Goal: Task Accomplishment & Management: Complete application form

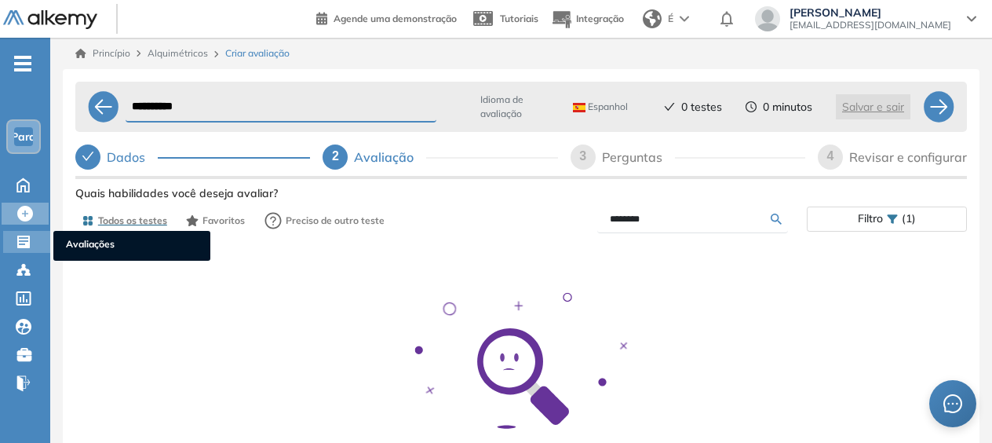
click at [25, 242] on icon at bounding box center [23, 241] width 13 height 13
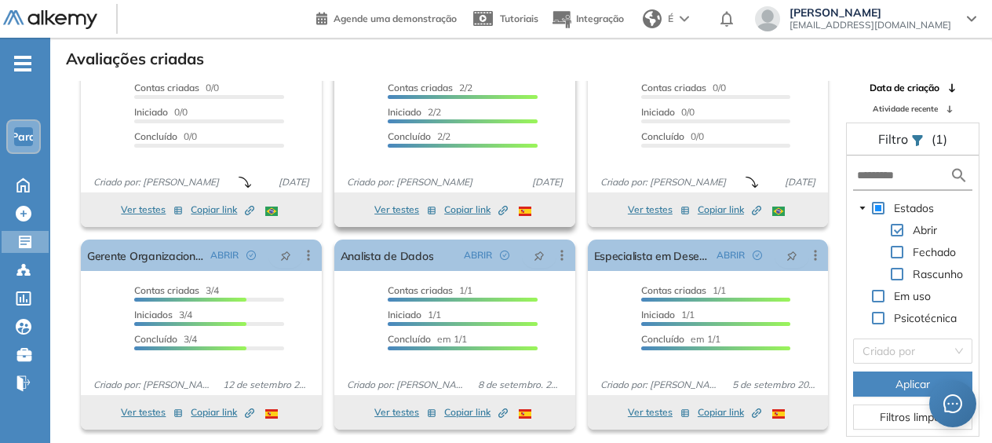
scroll to position [38, 0]
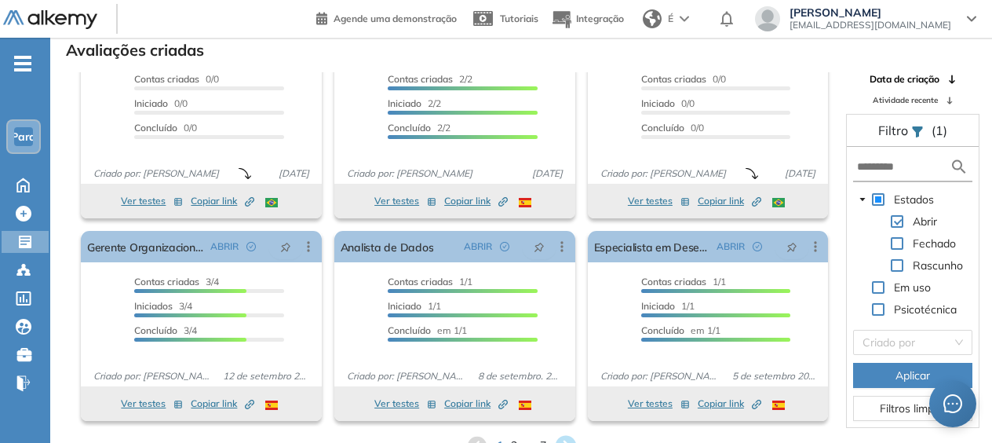
click at [564, 437] on icon at bounding box center [565, 445] width 21 height 21
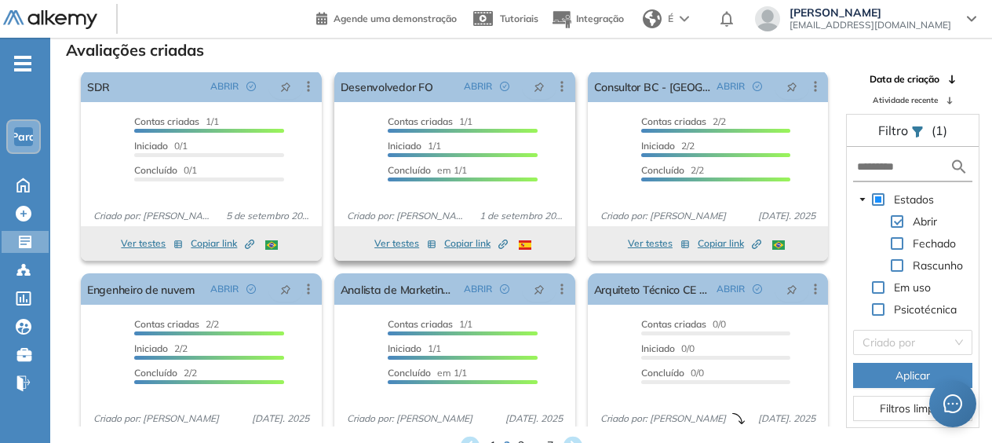
scroll to position [0, 0]
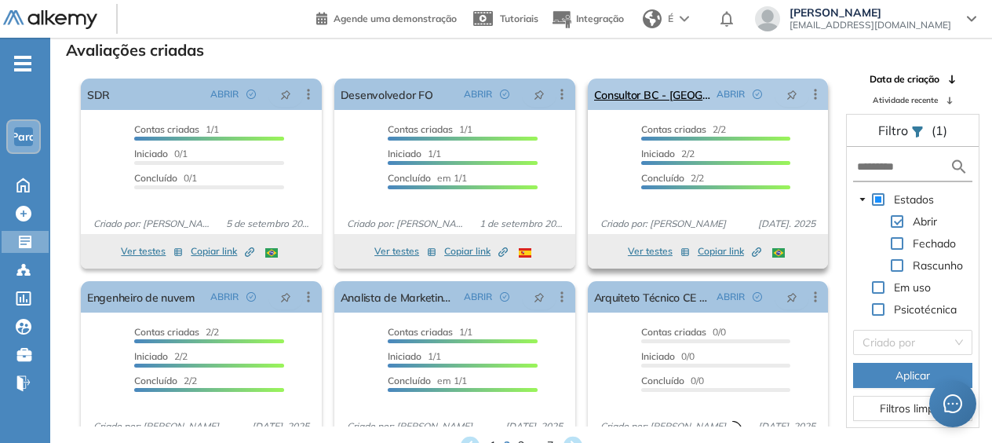
click at [812, 91] on icon at bounding box center [816, 94] width 16 height 16
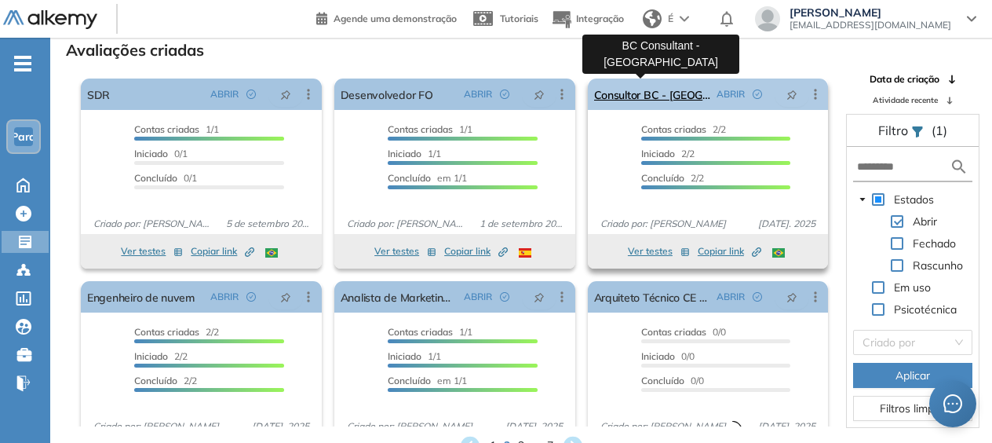
click at [629, 98] on link "Consultor BC - Brasil" at bounding box center [652, 93] width 117 height 31
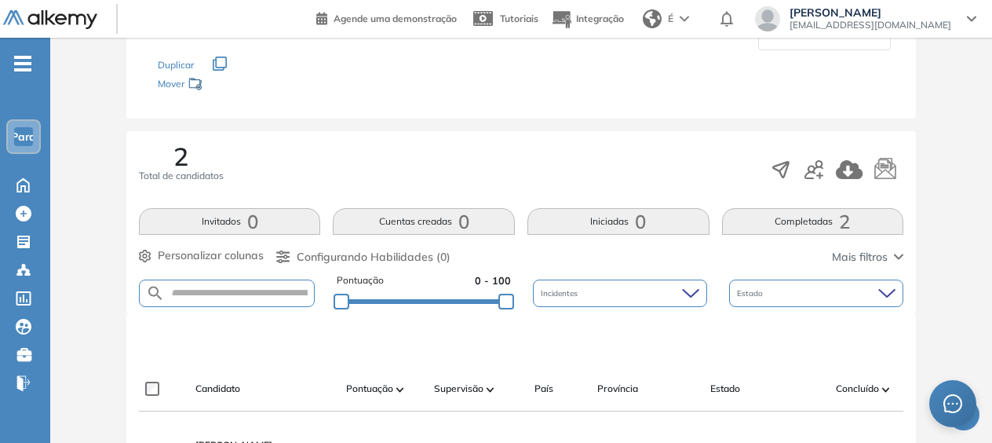
scroll to position [157, 0]
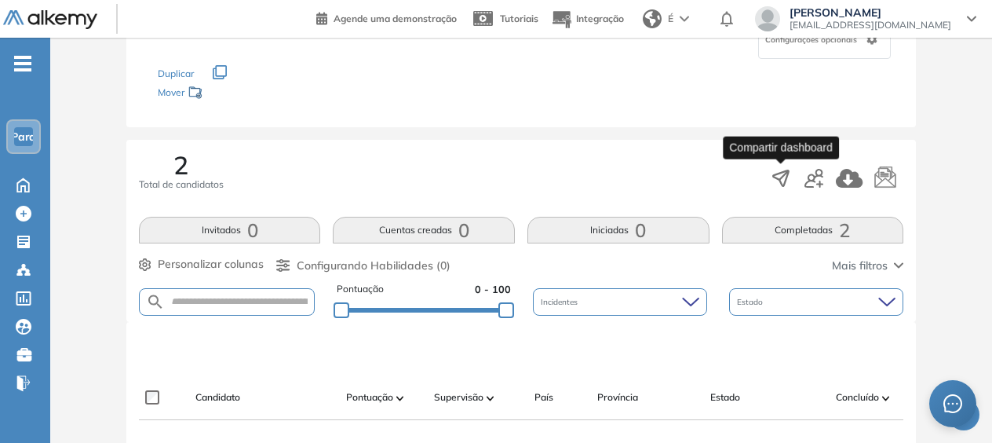
click at [787, 173] on icon "button" at bounding box center [781, 178] width 16 height 16
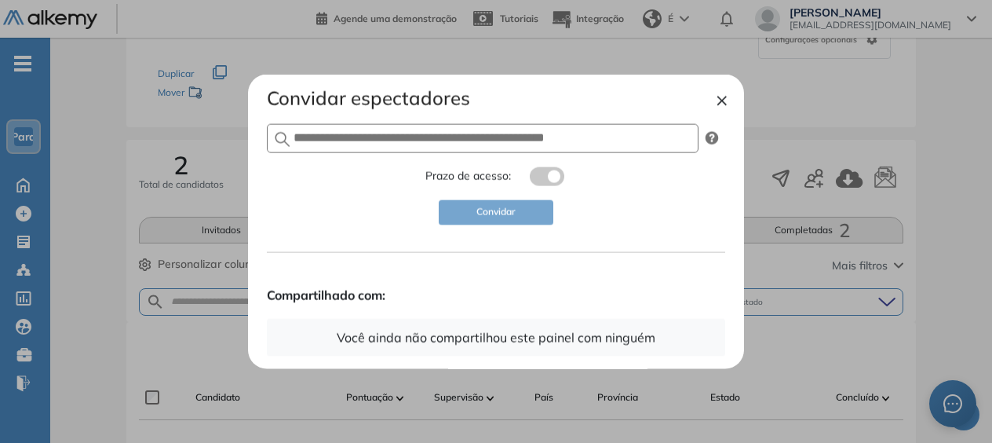
click at [720, 105] on button "×" at bounding box center [722, 99] width 13 height 19
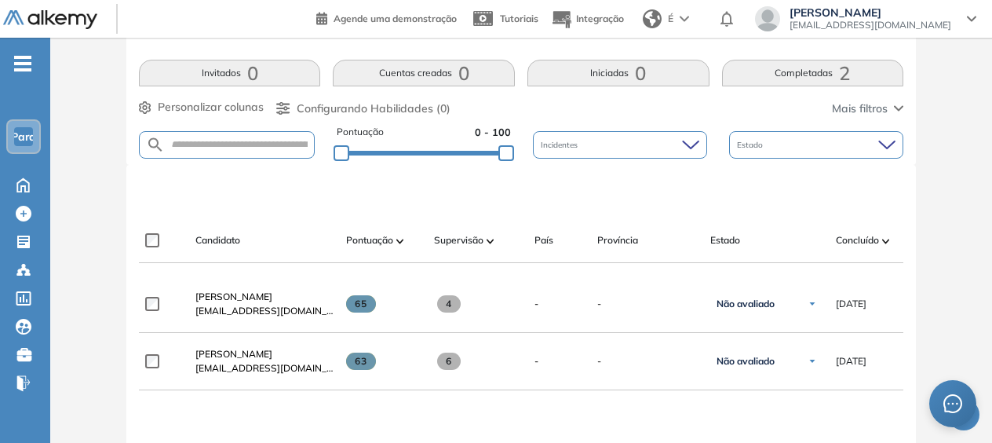
scroll to position [235, 0]
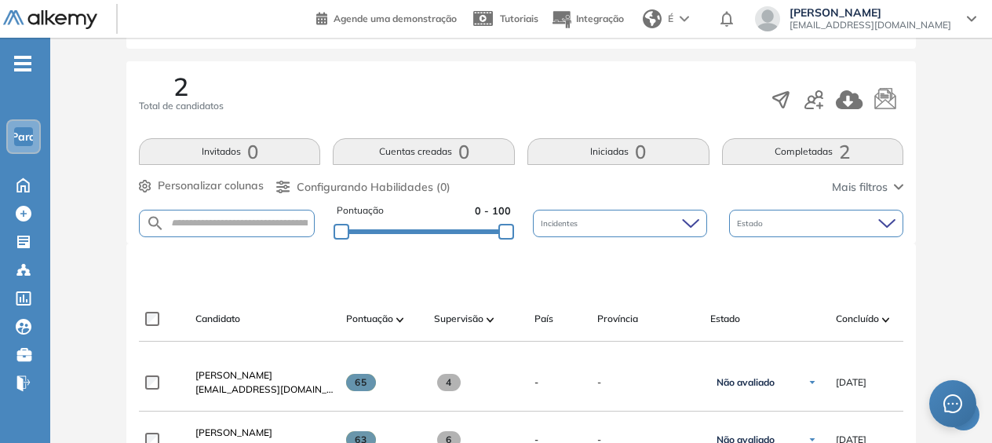
click at [699, 22] on div "É" at bounding box center [668, 18] width 62 height 31
click at [708, 100] on font "Português" at bounding box center [685, 103] width 46 height 12
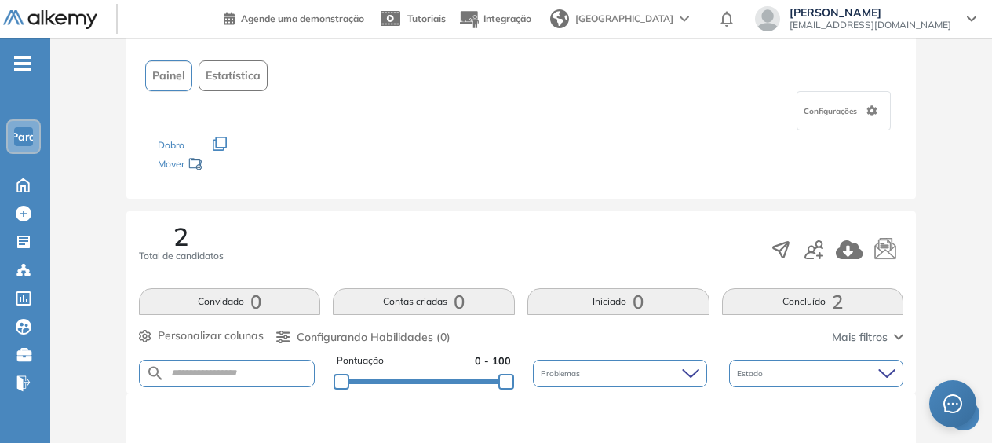
scroll to position [157, 0]
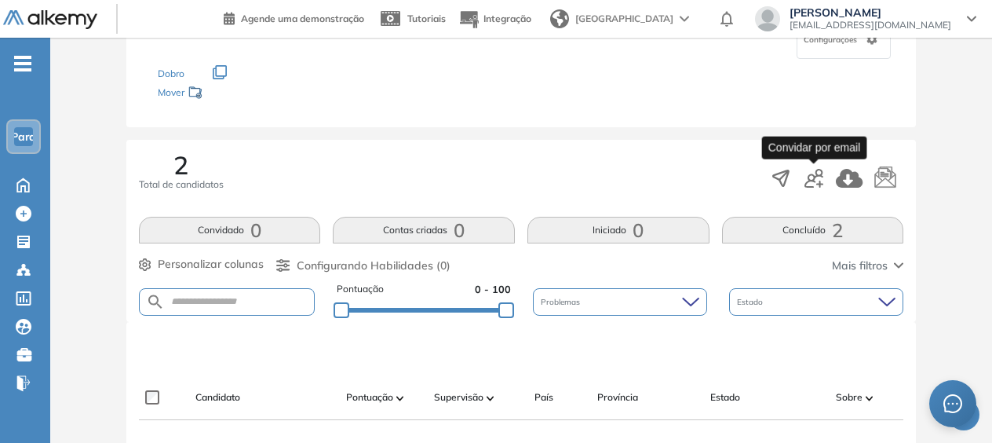
click at [814, 177] on icon "button" at bounding box center [813, 178] width 19 height 19
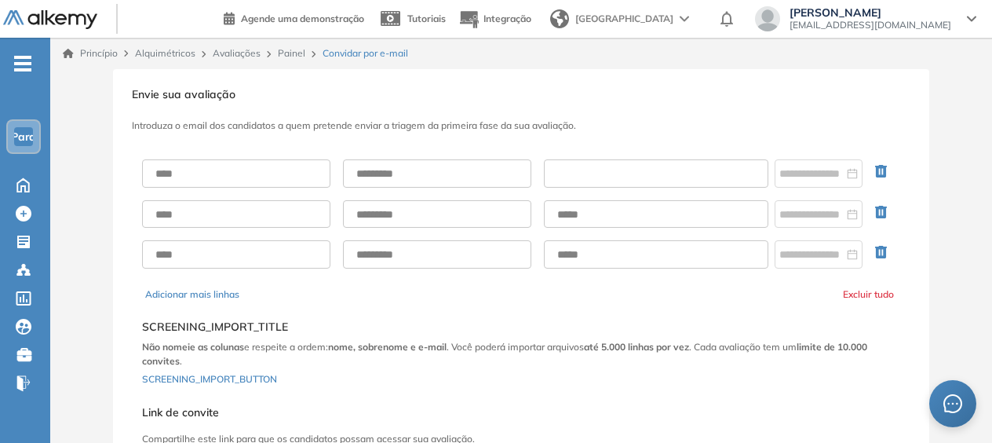
click at [587, 177] on input "text" at bounding box center [656, 173] width 224 height 28
paste input "**********"
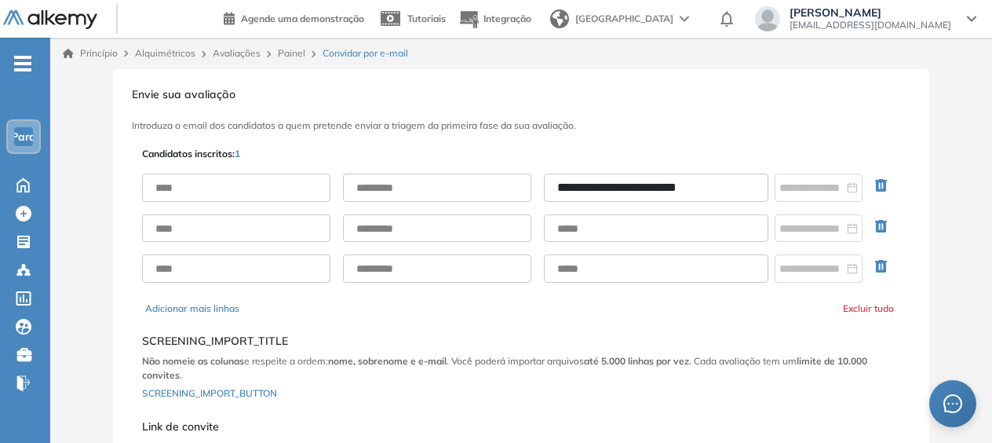
type input "**********"
click at [270, 192] on input "text" at bounding box center [236, 187] width 188 height 28
type input "*******"
click at [441, 191] on input "text" at bounding box center [437, 187] width 188 height 28
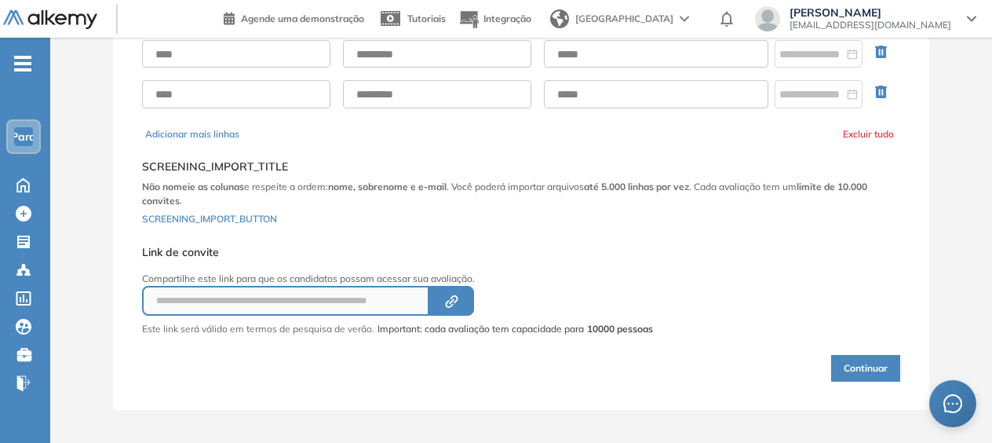
scroll to position [177, 0]
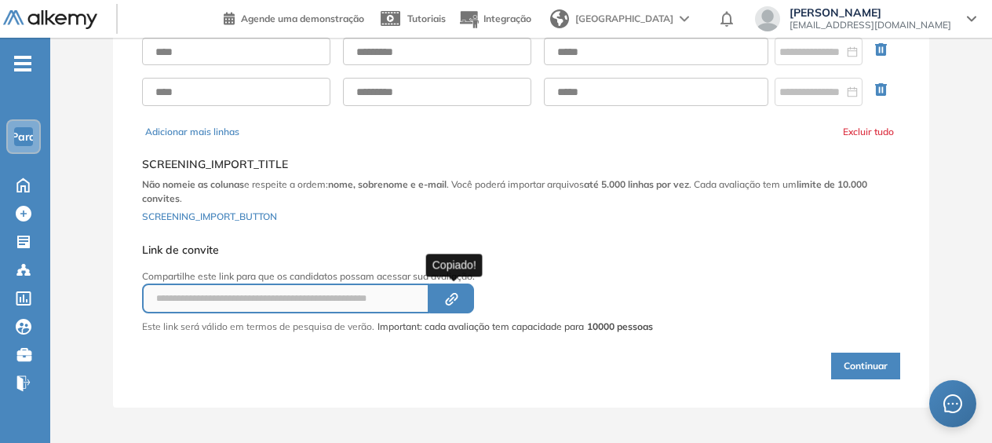
type input "**********"
click at [452, 294] on icon "Created by potrace 1.16, written by Peter Selinger 2001-2019" at bounding box center [452, 299] width 18 height 13
click at [849, 359] on button "Continuar" at bounding box center [865, 365] width 69 height 27
